Goal: Find specific page/section: Find specific page/section

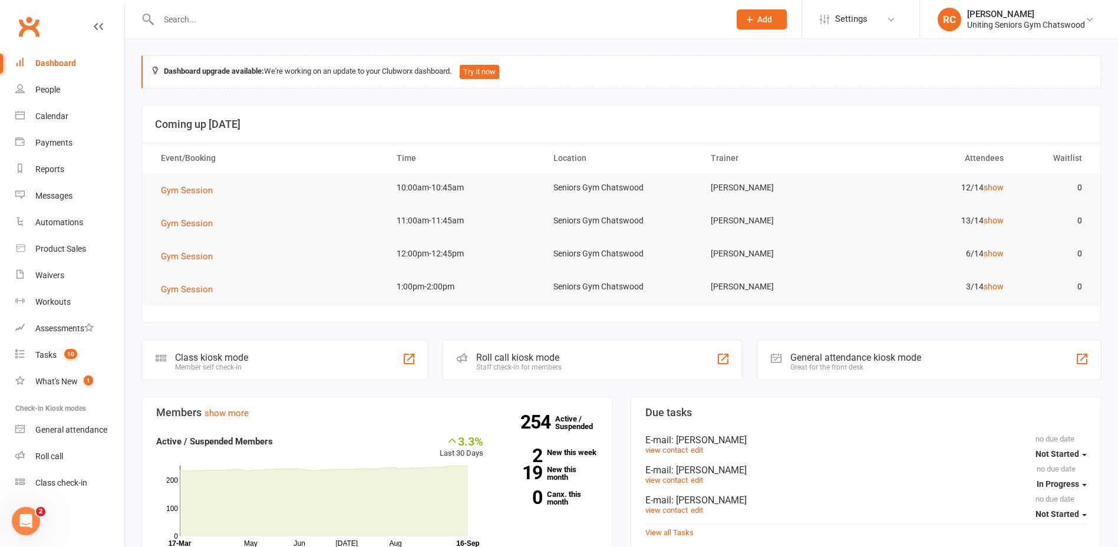
click at [212, 19] on input "text" at bounding box center [438, 19] width 566 height 17
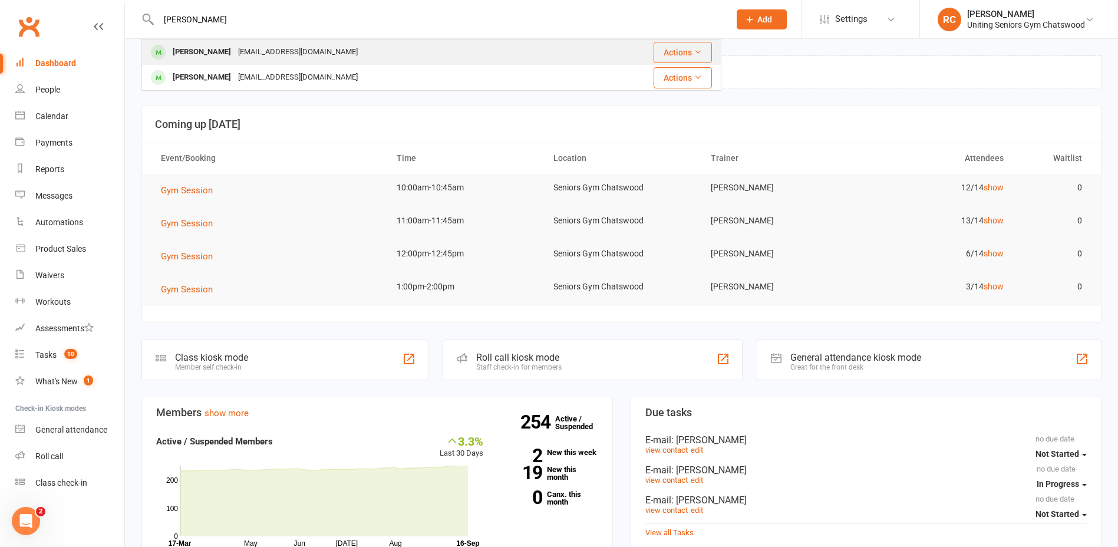
type input "paul"
click at [205, 56] on div "[PERSON_NAME]" at bounding box center [201, 52] width 65 height 17
